Goal: Find contact information: Find contact information

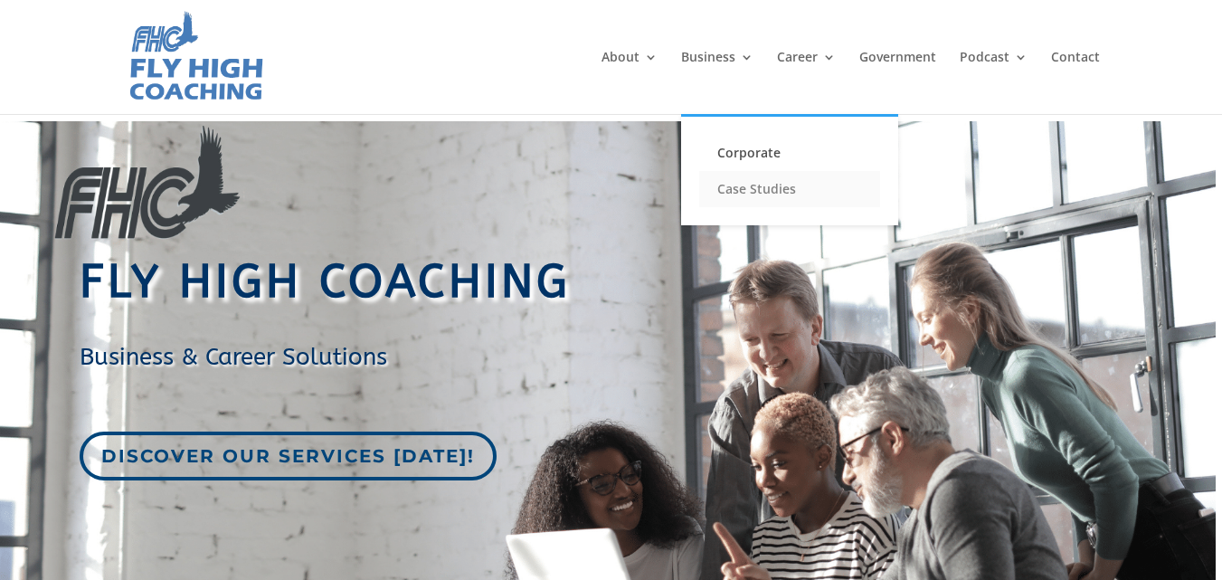
click at [757, 184] on link "Case Studies" at bounding box center [789, 189] width 181 height 36
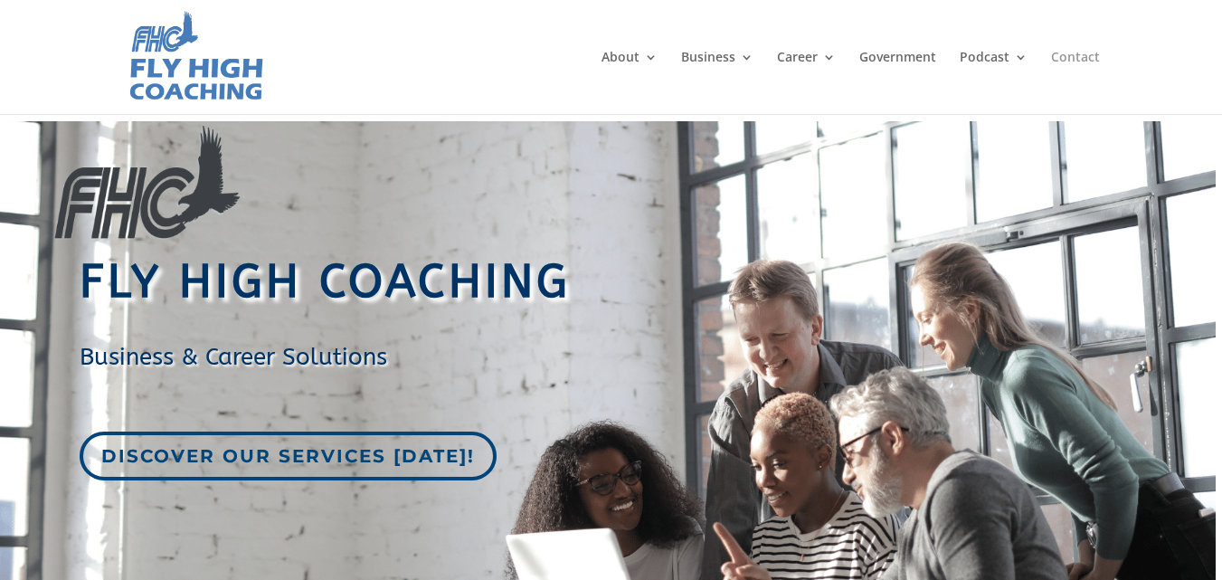
click at [1067, 56] on link "Contact" at bounding box center [1075, 82] width 49 height 63
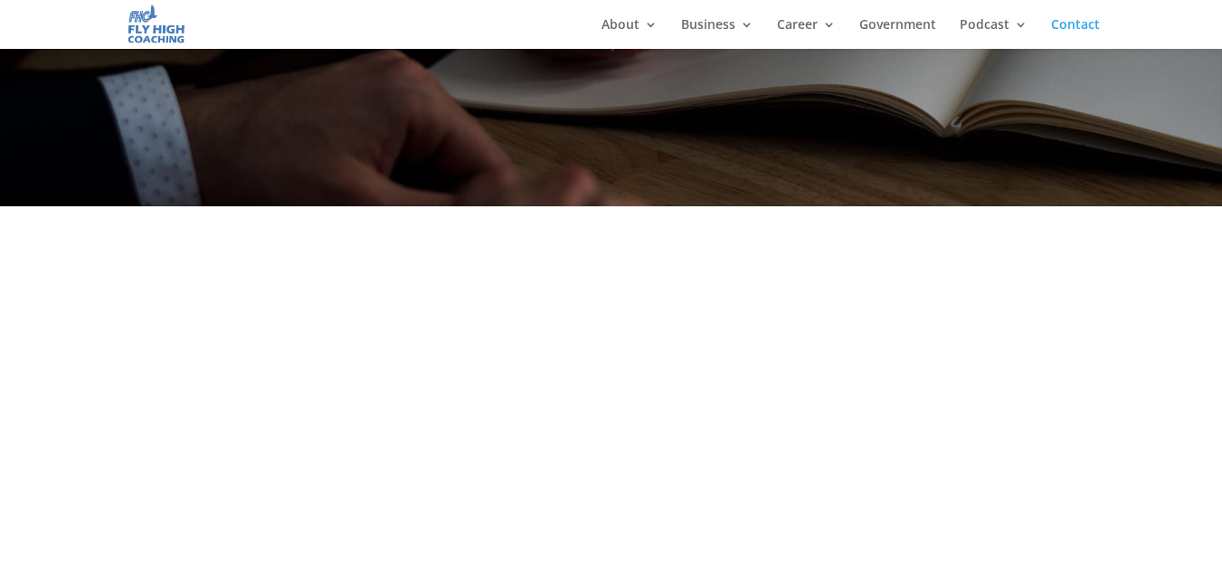
scroll to position [291, 0]
